Goal: Information Seeking & Learning: Learn about a topic

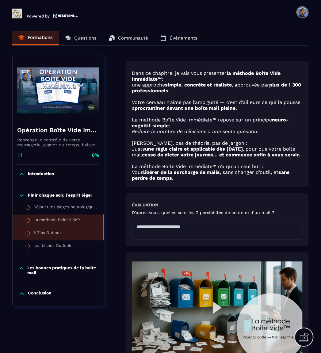
click at [44, 230] on div "6 Tips Outlook" at bounding box center [47, 233] width 28 height 7
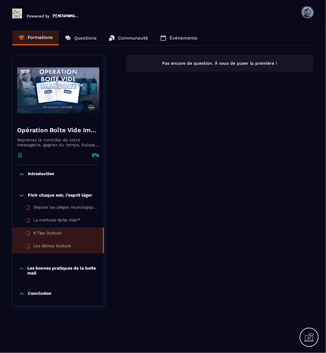
click at [50, 245] on div "Les tâches Outlook" at bounding box center [52, 246] width 38 height 7
click at [51, 232] on div "6 Tips Outlook" at bounding box center [47, 233] width 28 height 7
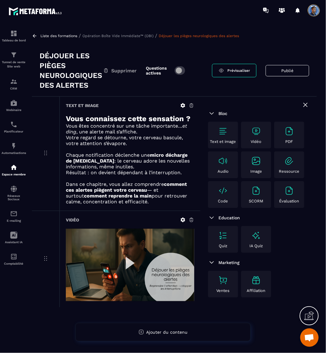
click at [34, 35] on icon at bounding box center [35, 35] width 4 height 3
